Goal: Information Seeking & Learning: Find contact information

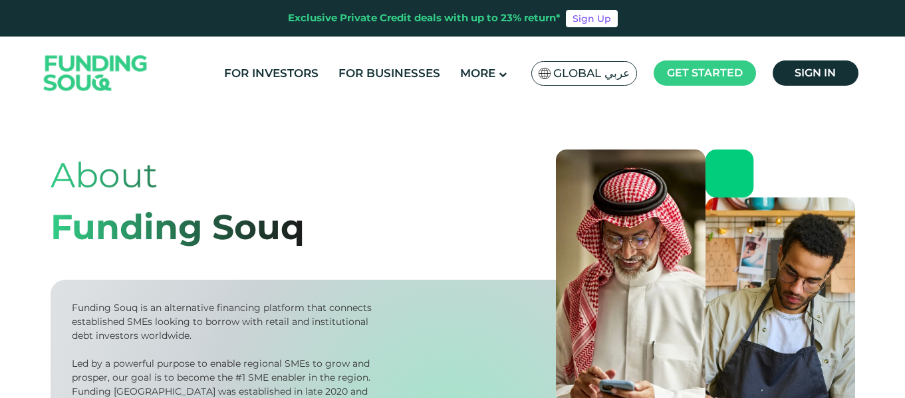
scroll to position [67, 0]
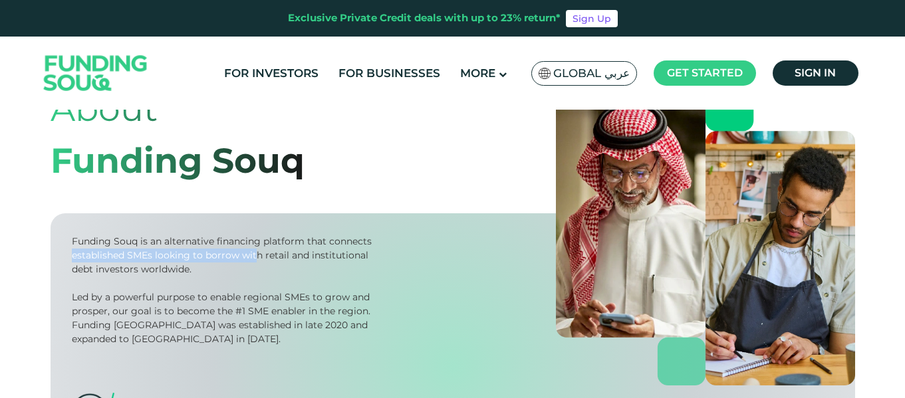
drag, startPoint x: 69, startPoint y: 256, endPoint x: 244, endPoint y: 312, distance: 183.7
click at [253, 260] on div "Funding Souq is an alternative financing platform that connects established SME…" at bounding box center [453, 368] width 805 height 308
drag, startPoint x: 244, startPoint y: 312, endPoint x: 200, endPoint y: 304, distance: 45.3
click at [243, 310] on div "Led by a powerful purpose to enable regional SMEs to grow and prosper, our goal…" at bounding box center [224, 319] width 305 height 56
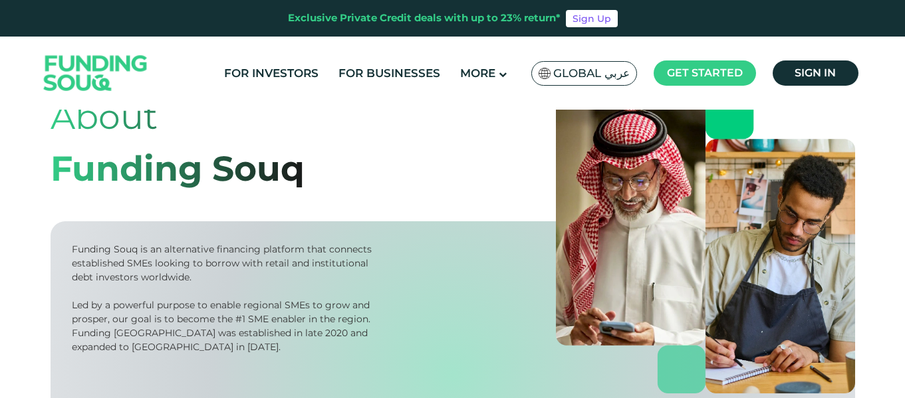
scroll to position [0, 0]
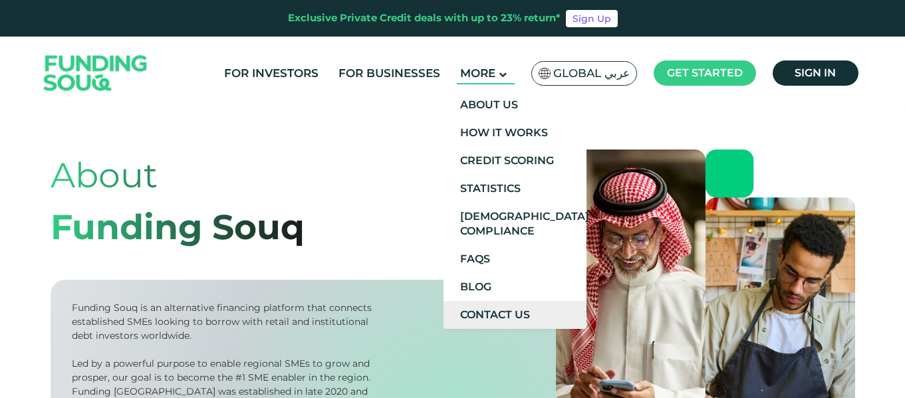
drag, startPoint x: 504, startPoint y: 309, endPoint x: 490, endPoint y: 309, distance: 14.0
click at [504, 309] on link "Contact Us" at bounding box center [515, 315] width 143 height 28
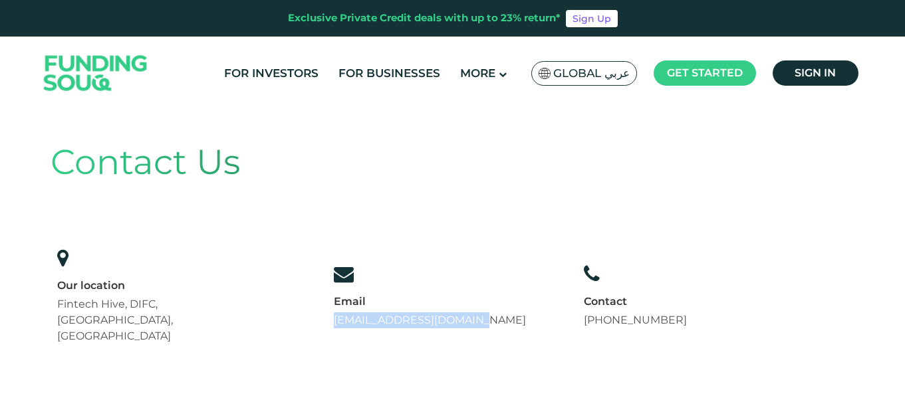
drag, startPoint x: 502, startPoint y: 305, endPoint x: 345, endPoint y: 307, distance: 157.0
click at [322, 305] on div "Our location Fintech Hive, DIFC, Dubai, UAE Email support@fundingsouq.com +971 …" at bounding box center [373, 296] width 644 height 110
copy link "[EMAIL_ADDRESS][DOMAIN_NAME]"
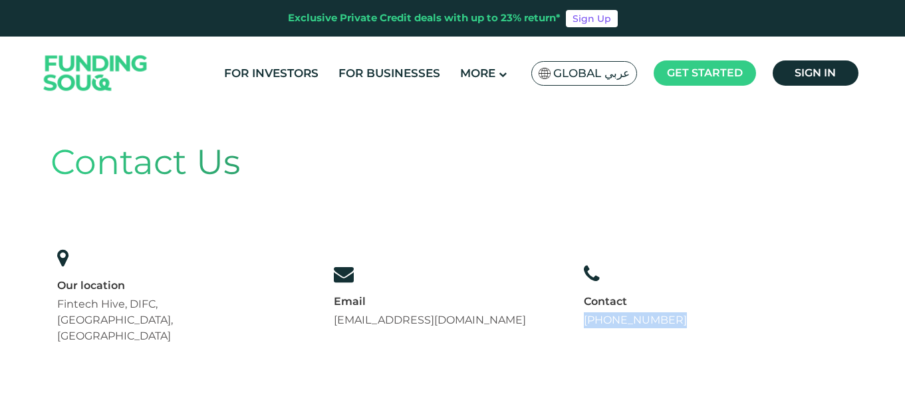
drag, startPoint x: 703, startPoint y: 299, endPoint x: 572, endPoint y: 306, distance: 131.2
click at [572, 306] on div "Contact Us Our location Fintech Hive, DIFC, Dubai, UAE Email support@fundingsou…" at bounding box center [453, 244] width 805 height 268
copy link "+971 558237344"
